Goal: Task Accomplishment & Management: Use online tool/utility

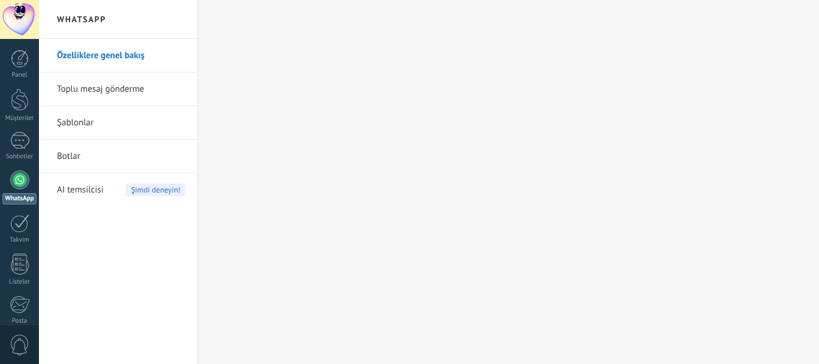
drag, startPoint x: 0, startPoint y: 0, endPoint x: 108, endPoint y: 87, distance: 139.4
click at [108, 87] on link "Toplu mesaj gönderme" at bounding box center [121, 90] width 128 height 34
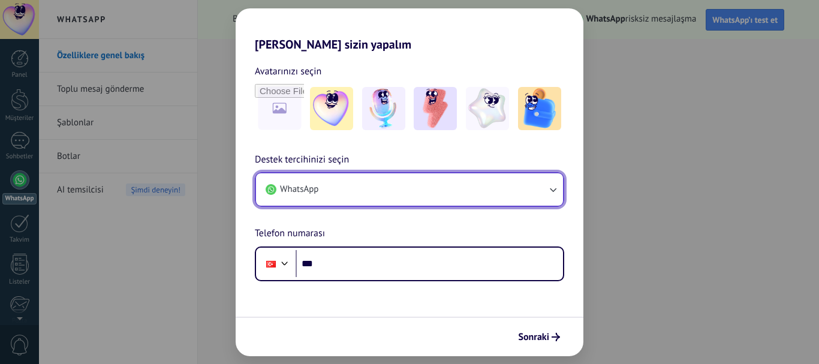
click at [358, 188] on button "WhatsApp" at bounding box center [409, 189] width 307 height 32
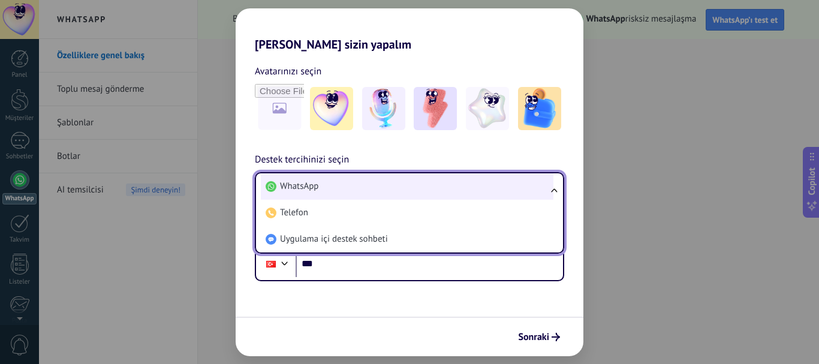
click at [310, 186] on span "WhatsApp" at bounding box center [299, 186] width 38 height 12
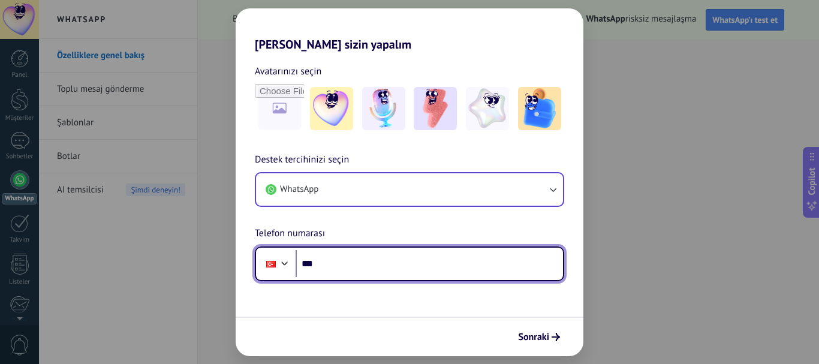
click at [345, 265] on input "***" at bounding box center [428, 264] width 267 height 28
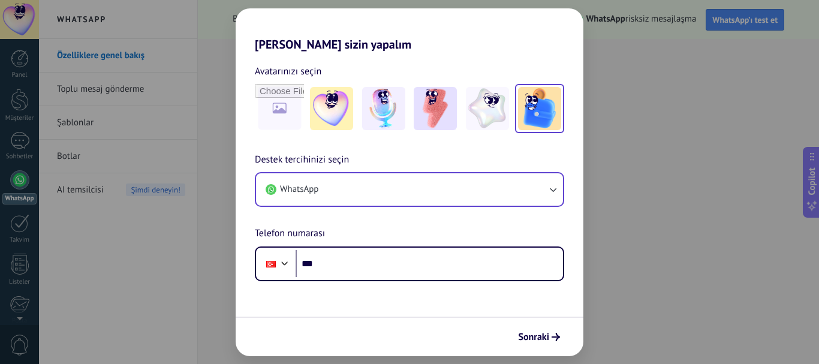
click at [536, 123] on img at bounding box center [539, 108] width 43 height 43
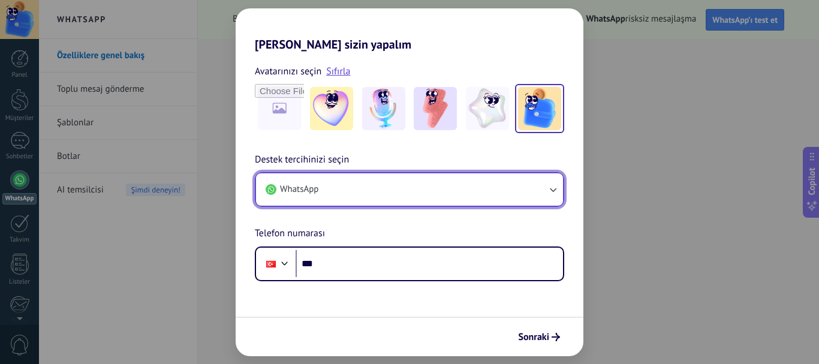
click at [431, 194] on button "WhatsApp" at bounding box center [409, 189] width 307 height 32
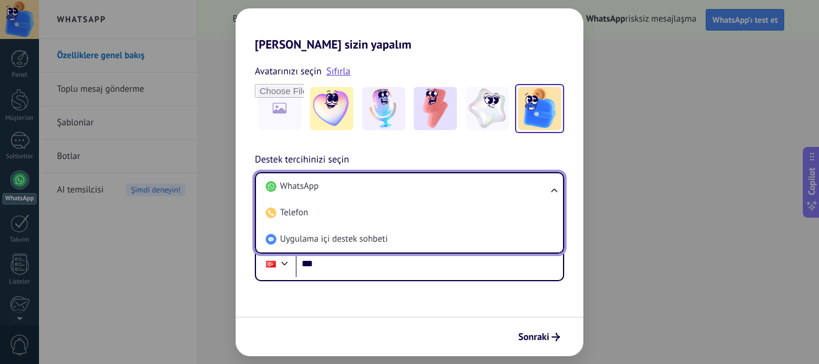
click at [248, 128] on div "Avatarınızı seçin Sıfırla" at bounding box center [410, 99] width 348 height 70
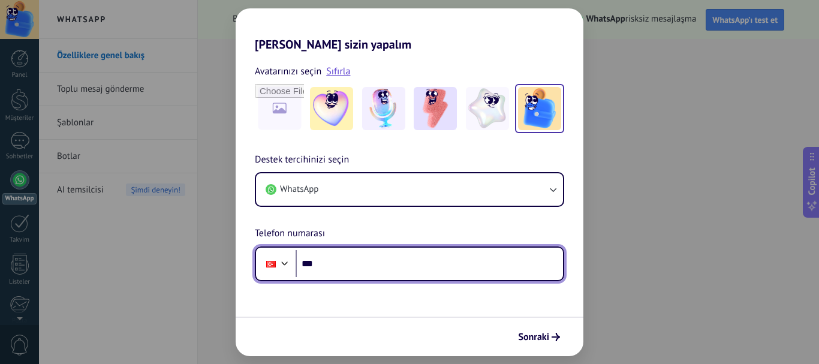
click at [336, 266] on input "***" at bounding box center [428, 264] width 267 height 28
type input "**********"
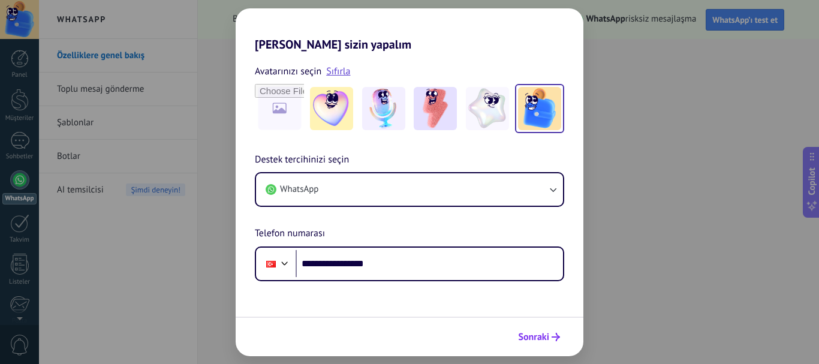
click at [547, 336] on span "Sonraki" at bounding box center [533, 337] width 31 height 8
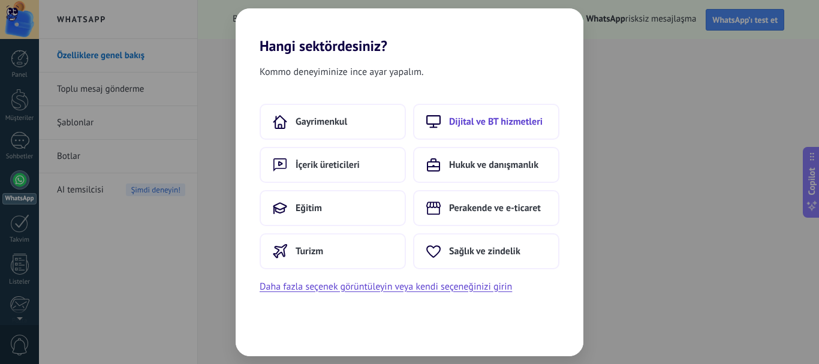
click at [487, 117] on span "Dijital ve BT hizmetleri" at bounding box center [495, 122] width 93 height 12
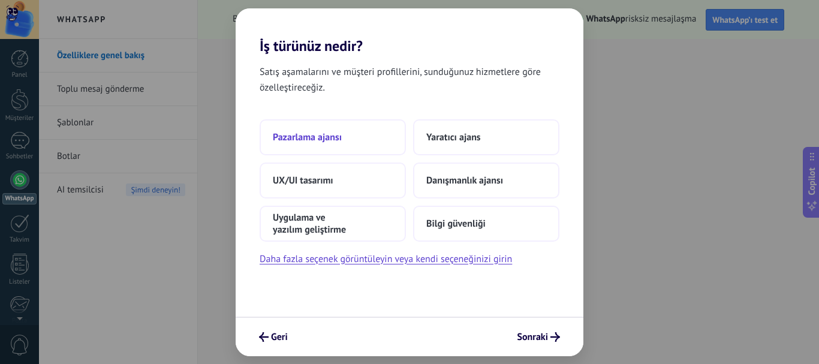
click at [325, 142] on span "Pazarlama ajansı" at bounding box center [307, 137] width 69 height 12
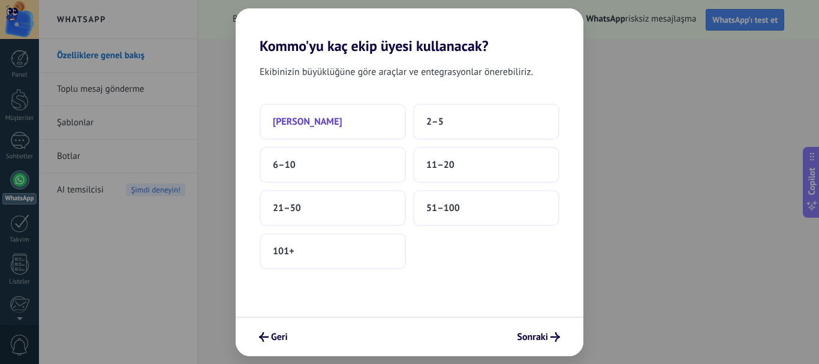
click at [307, 125] on span "[PERSON_NAME]" at bounding box center [308, 122] width 70 height 12
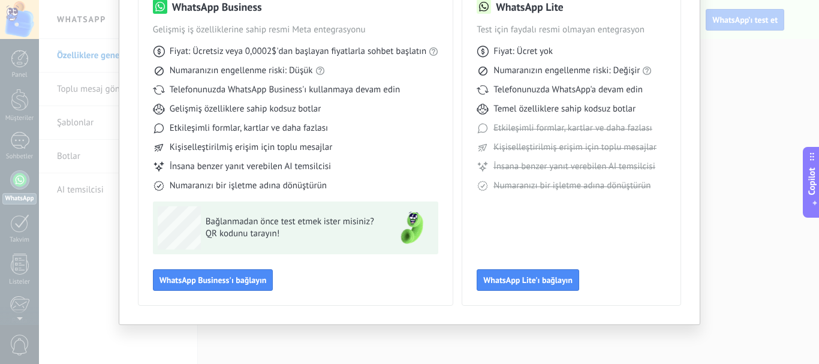
scroll to position [47, 0]
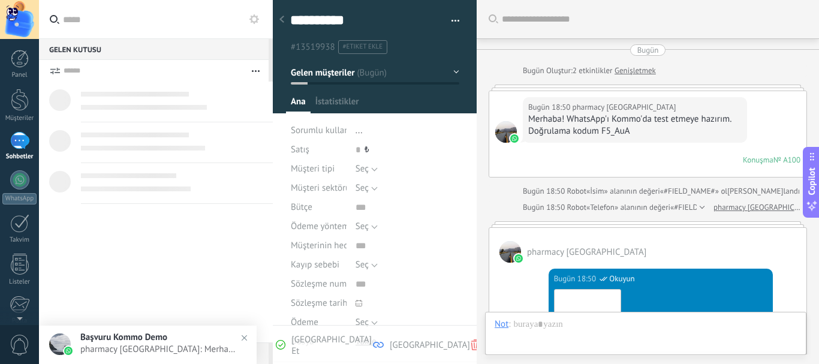
scroll to position [18, 0]
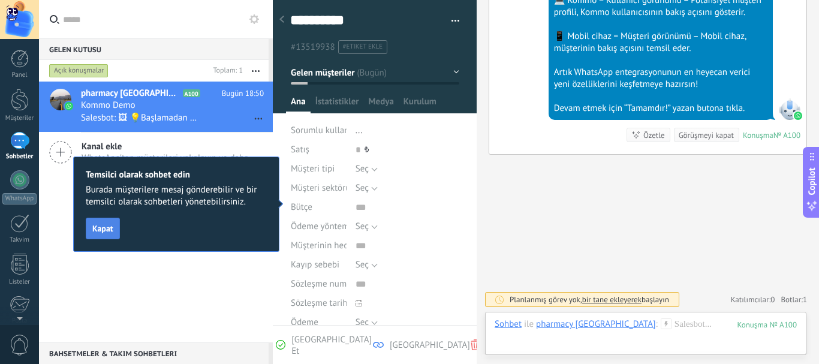
click at [104, 230] on span "Kapat" at bounding box center [102, 228] width 21 height 8
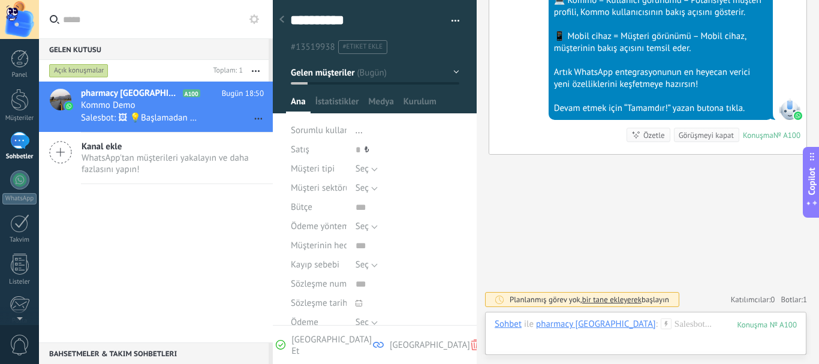
drag, startPoint x: 312, startPoint y: 156, endPoint x: 313, endPoint y: 162, distance: 6.7
click at [313, 160] on div "**********" at bounding box center [375, 177] width 204 height 370
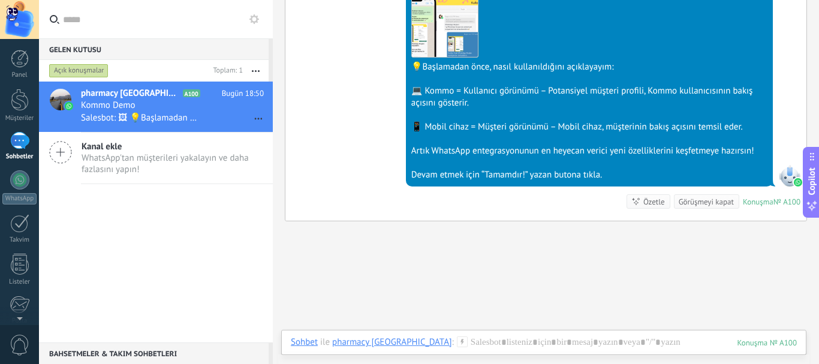
scroll to position [454, 0]
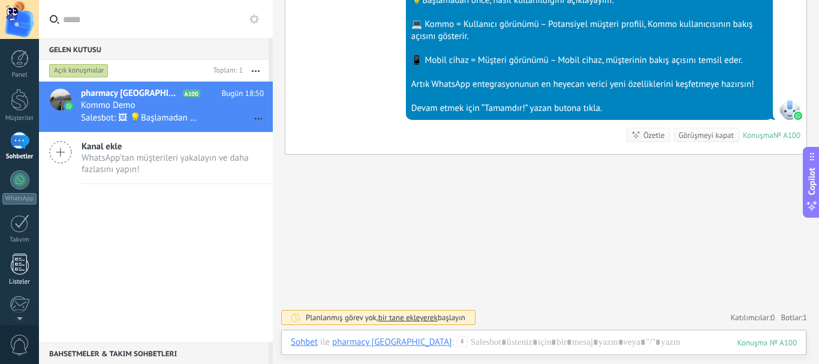
click at [23, 267] on div at bounding box center [20, 263] width 18 height 21
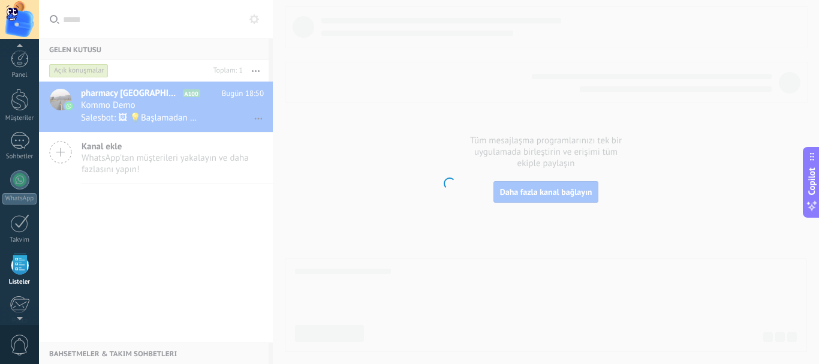
scroll to position [74, 0]
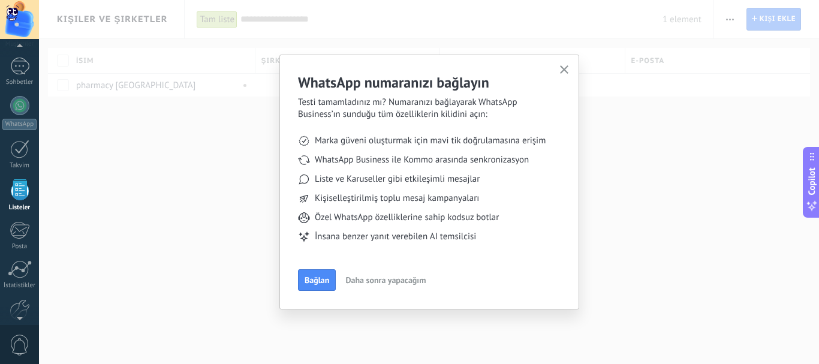
click at [565, 67] on icon "button" at bounding box center [564, 69] width 9 height 9
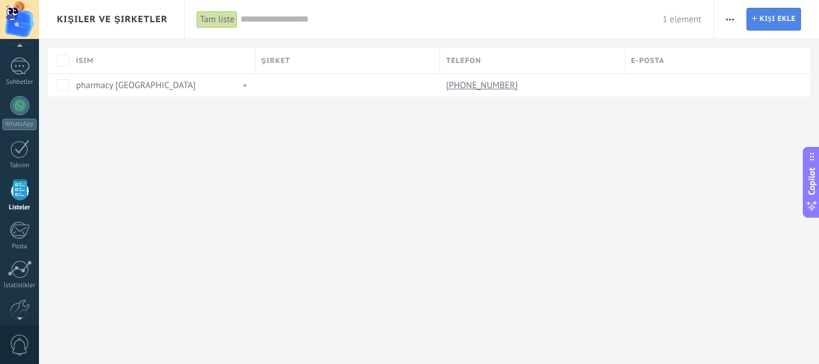
click at [791, 19] on span "Kişi ekle" at bounding box center [777, 19] width 36 height 22
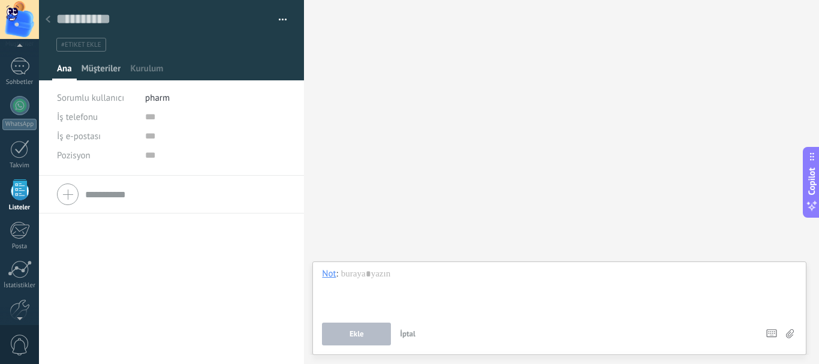
click at [108, 63] on span "Müşteriler" at bounding box center [102, 71] width 40 height 17
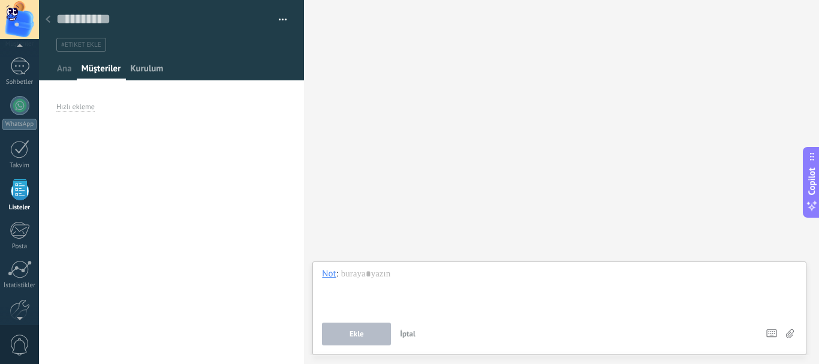
click at [150, 70] on span "Kurulum" at bounding box center [146, 71] width 33 height 17
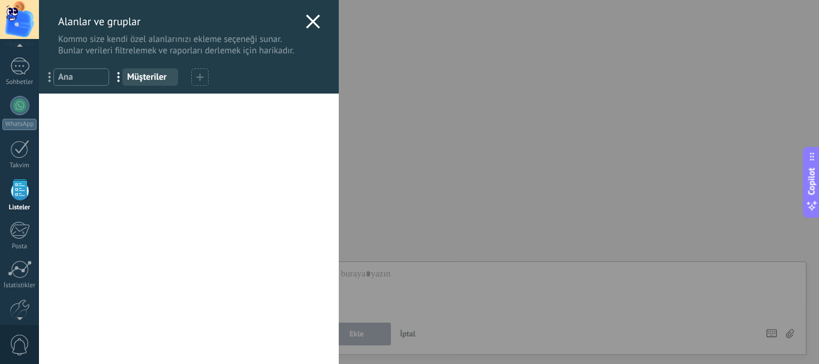
click at [313, 26] on use at bounding box center [313, 21] width 14 height 14
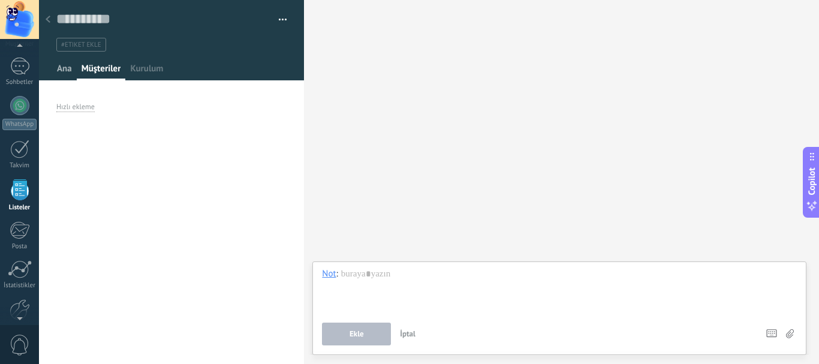
click at [65, 72] on span "Ana" at bounding box center [64, 71] width 15 height 17
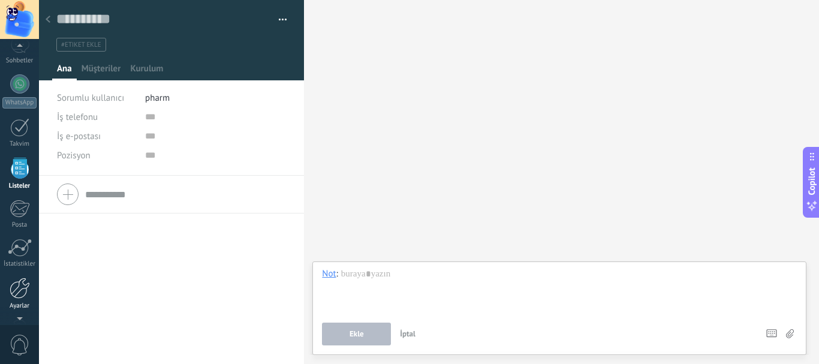
scroll to position [75, 0]
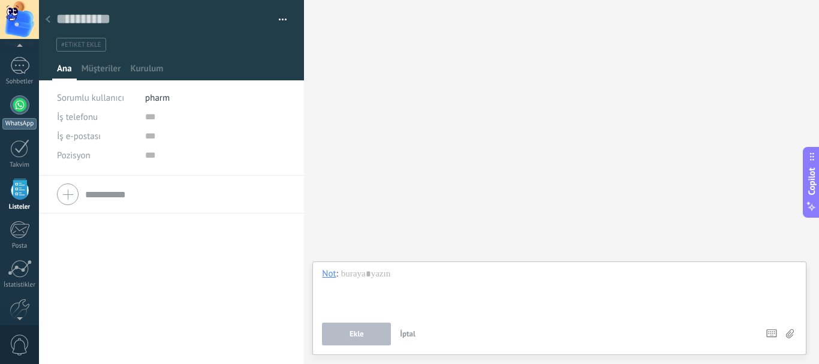
click at [23, 108] on div at bounding box center [19, 104] width 19 height 19
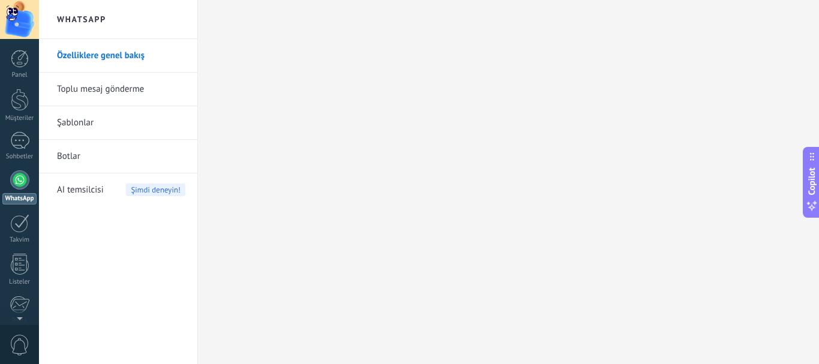
click at [98, 88] on link "Toplu mesaj gönderme" at bounding box center [121, 90] width 128 height 34
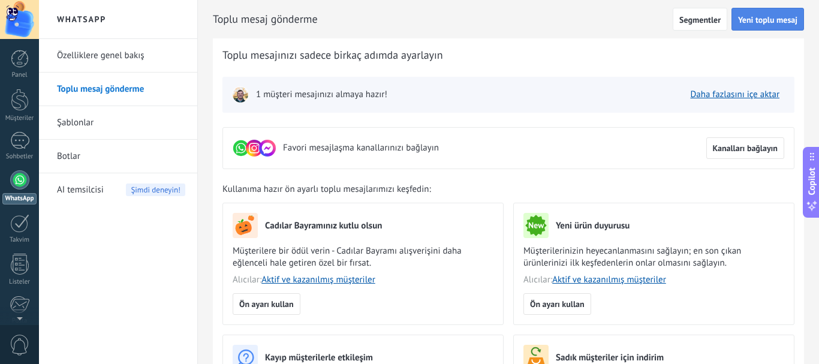
click at [758, 19] on span "Yeni toplu mesaj" at bounding box center [767, 20] width 59 height 8
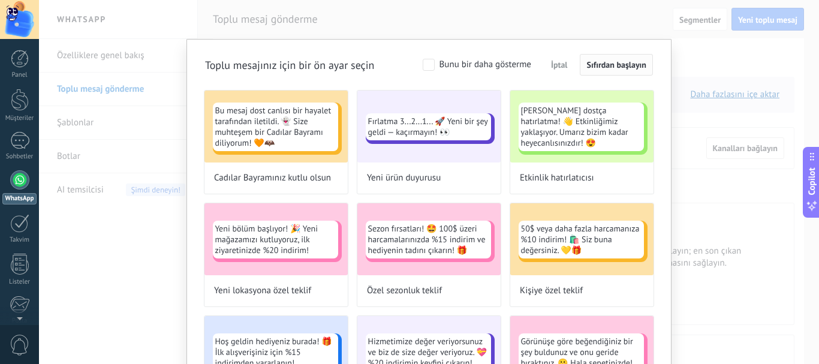
click at [623, 63] on span "Sıfırdan başlayın" at bounding box center [616, 65] width 60 height 8
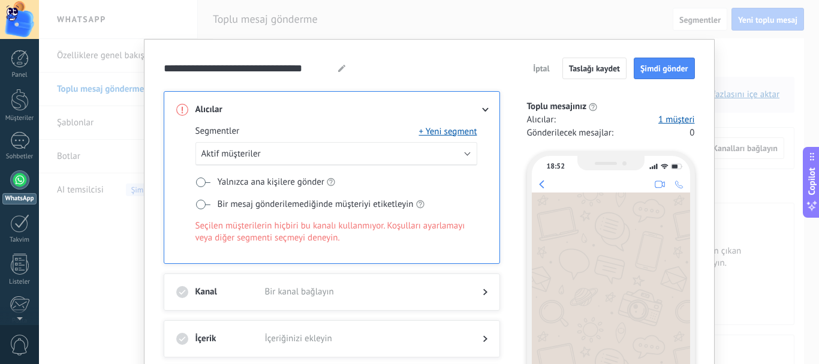
click at [200, 187] on label "Yalnızca ana kişilere gönder" at bounding box center [265, 182] width 140 height 13
click at [201, 183] on span at bounding box center [202, 182] width 15 height 10
click at [666, 119] on link "1 müşteri" at bounding box center [676, 120] width 36 height 12
